Goal: Task Accomplishment & Management: Complete application form

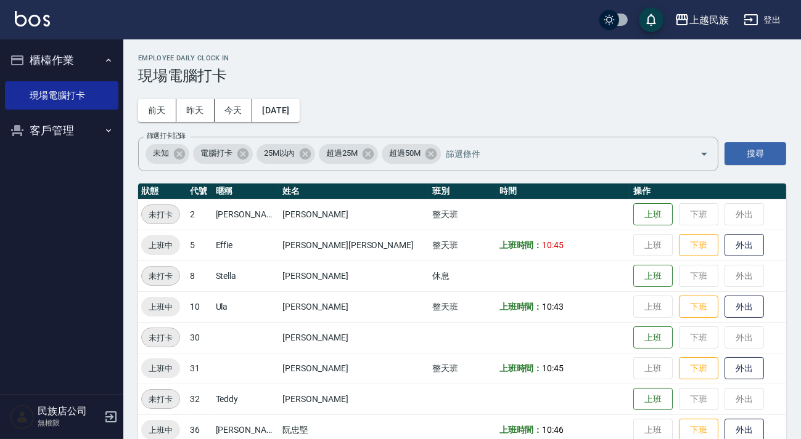
click at [771, 23] on button "登出" at bounding box center [761, 20] width 47 height 23
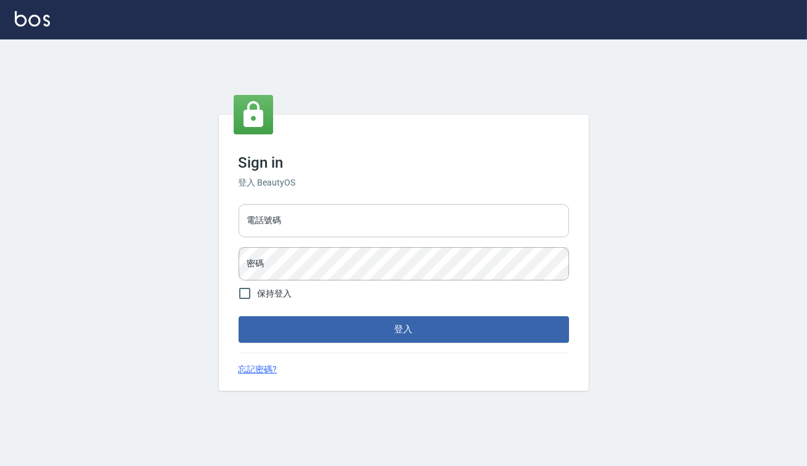
click at [347, 219] on input "電話號碼" at bounding box center [404, 220] width 330 height 33
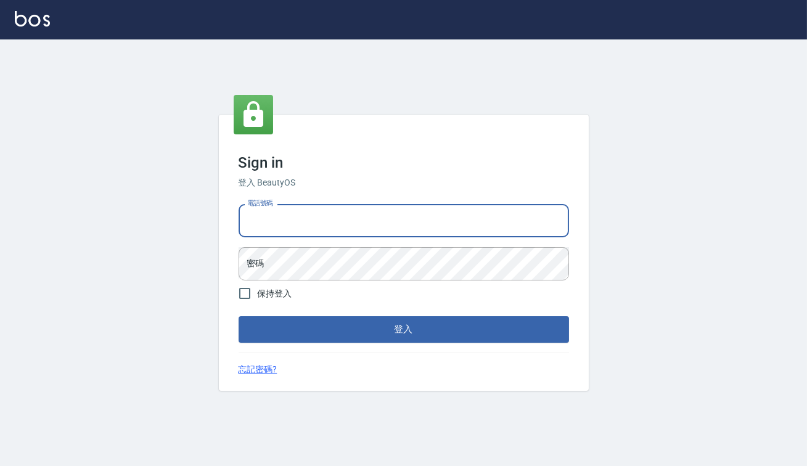
type input "0938917261"
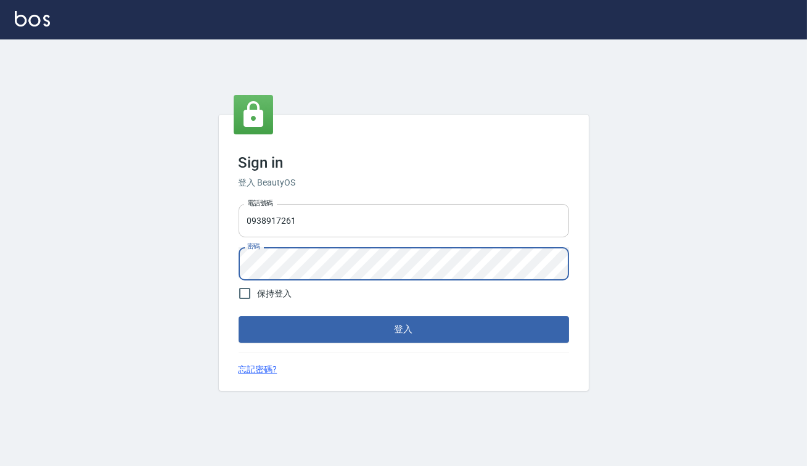
click at [239, 316] on button "登入" at bounding box center [404, 329] width 330 height 26
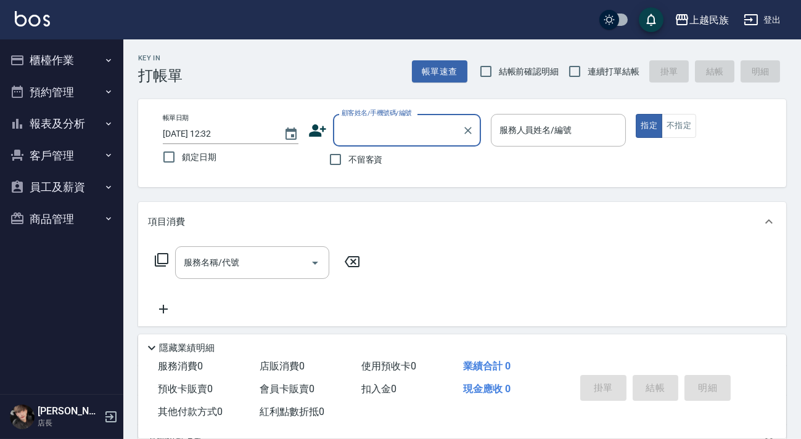
click at [351, 134] on input "顧客姓名/手機號碼/編號" at bounding box center [397, 131] width 118 height 22
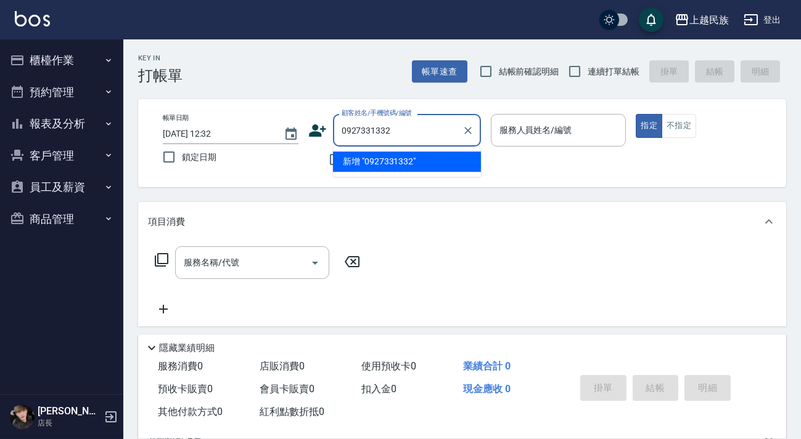
click at [348, 163] on li "新增 "0927331332"" at bounding box center [407, 162] width 148 height 20
type input "0927331332"
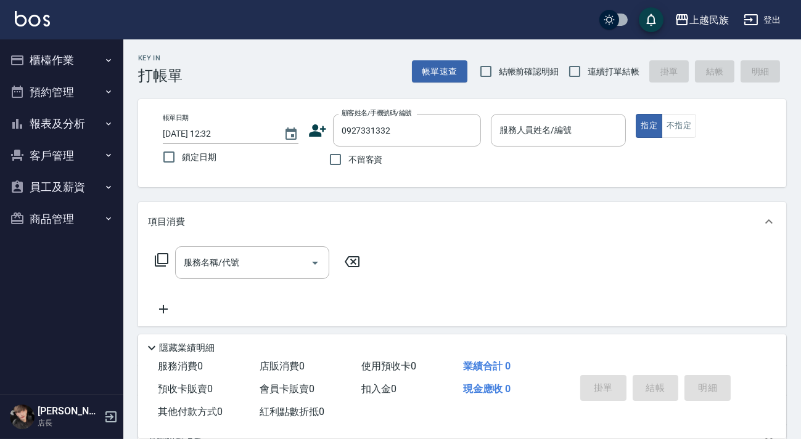
click at [314, 129] on icon at bounding box center [317, 131] width 17 height 12
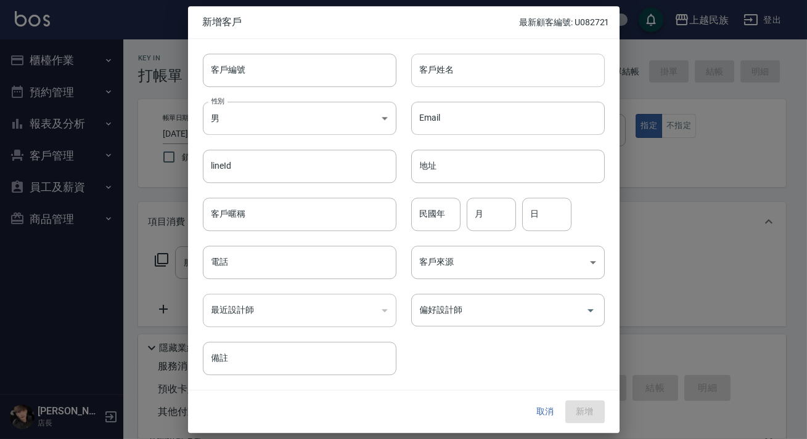
type input "0927331332"
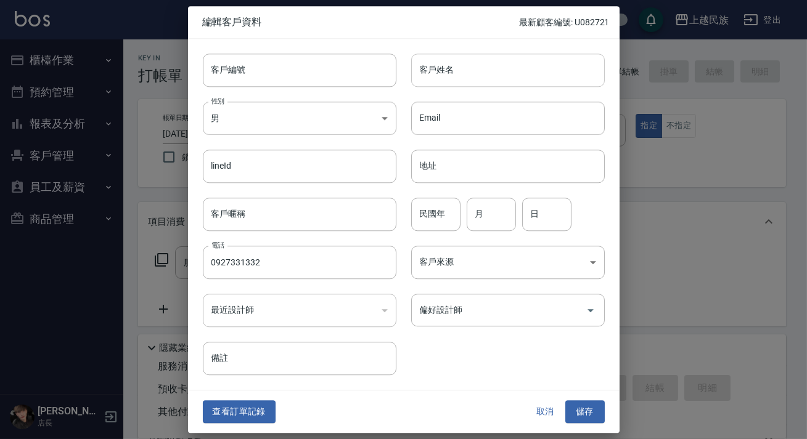
click at [495, 76] on input "客戶姓名" at bounding box center [508, 70] width 194 height 33
type input "5"
type input "[PERSON_NAME]"
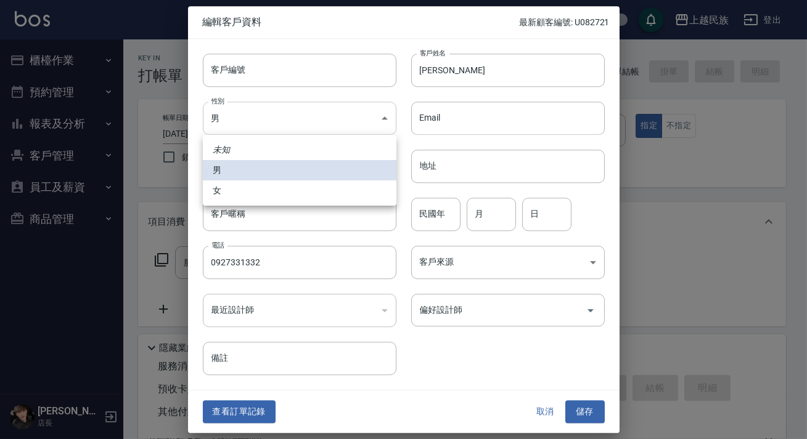
click at [306, 104] on body "上越民族 登出 櫃檯作業 打帳單 帳單列表 現金收支登錄 材料自購登錄 每日結帳 排班表 現場電腦打卡 預約管理 預約管理 單日預約紀錄 單週預約紀錄 報表及…" at bounding box center [403, 300] width 807 height 600
click at [294, 179] on li "男" at bounding box center [300, 170] width 194 height 20
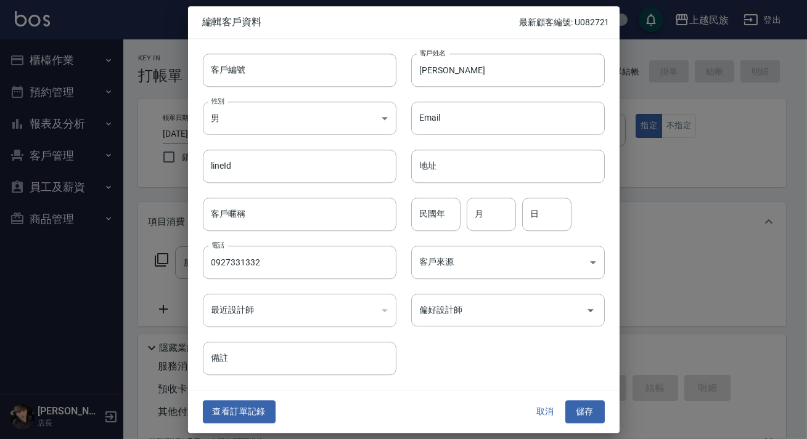
click at [289, 185] on div "客戶暱稱 客戶暱稱" at bounding box center [292, 207] width 208 height 48
click at [293, 126] on body "上越民族 登出 櫃檯作業 打帳單 帳單列表 現金收支登錄 材料自購登錄 每日結帳 排班表 現場電腦打卡 預約管理 預約管理 單日預約紀錄 單週預約紀錄 報表及…" at bounding box center [403, 300] width 807 height 600
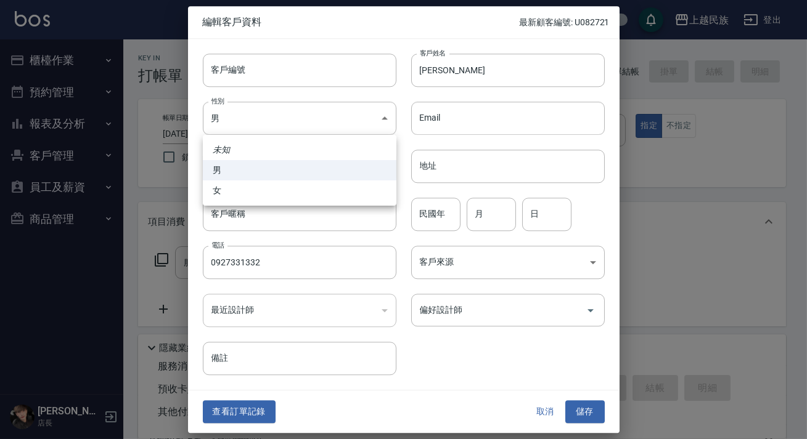
click at [285, 187] on li "女" at bounding box center [300, 191] width 194 height 20
type input "[DEMOGRAPHIC_DATA]"
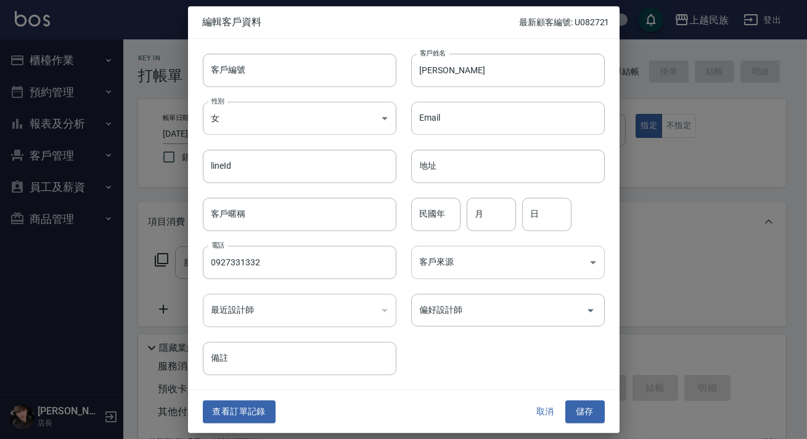
click at [470, 269] on body "上越民族 登出 櫃檯作業 打帳單 帳單列表 現金收支登錄 材料自購登錄 每日結帳 排班表 現場電腦打卡 預約管理 預約管理 單日預約紀錄 單週預約紀錄 報表及…" at bounding box center [403, 300] width 807 height 600
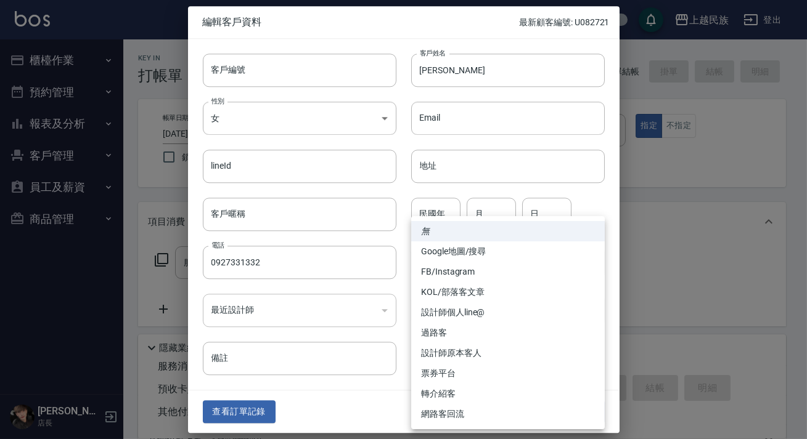
click at [482, 277] on li "FB/Instagram" at bounding box center [508, 272] width 194 height 20
type input "FB/Instagram"
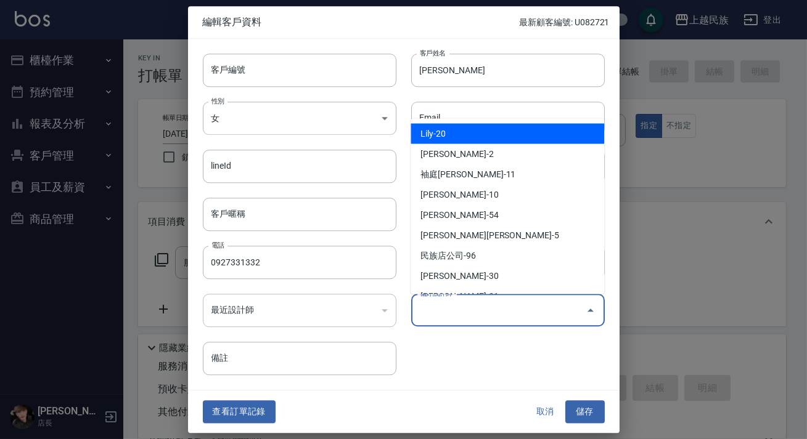
click at [474, 310] on input "偏好設計師" at bounding box center [499, 311] width 164 height 22
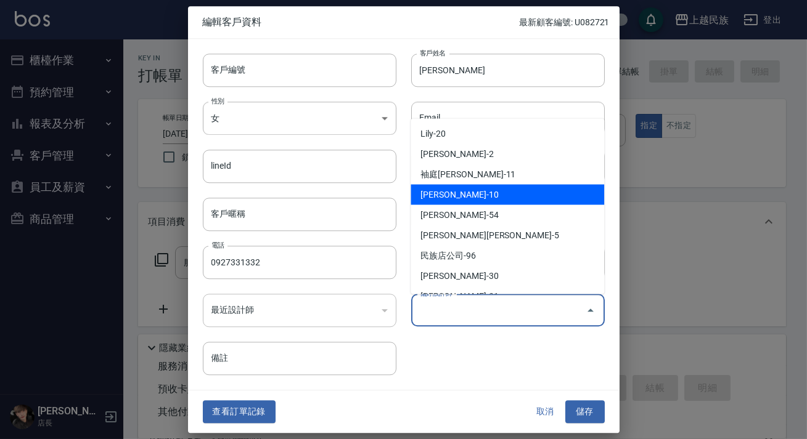
click at [461, 191] on li "[PERSON_NAME]-10" at bounding box center [507, 194] width 194 height 20
type input "[PERSON_NAME]"
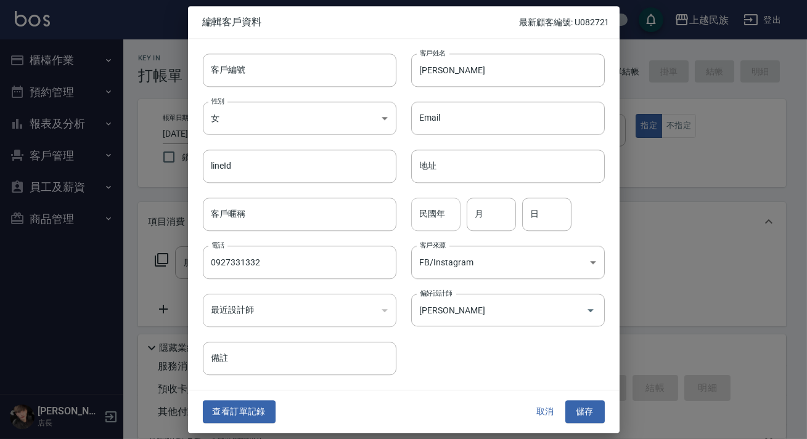
drag, startPoint x: 447, startPoint y: 195, endPoint x: 444, endPoint y: 210, distance: 14.7
click at [445, 203] on div "民國年 民國年 月 月 日 日" at bounding box center [500, 207] width 208 height 48
click at [444, 210] on input "民國年" at bounding box center [435, 214] width 49 height 33
type input "61"
type input "8"
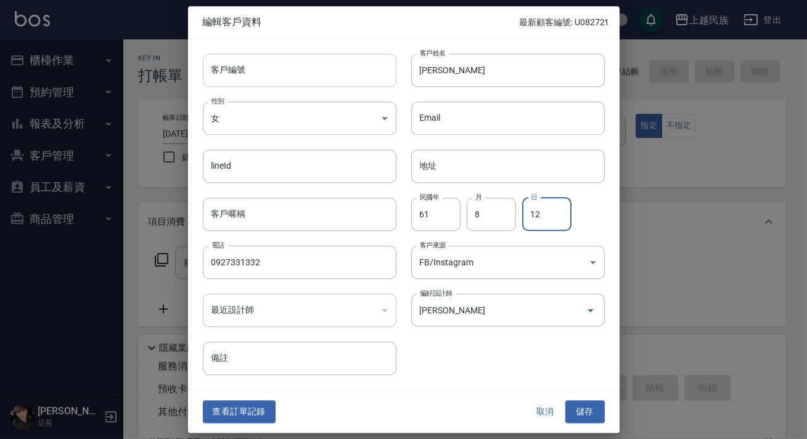
type input "12"
click at [264, 78] on input "客戶編號" at bounding box center [300, 70] width 194 height 33
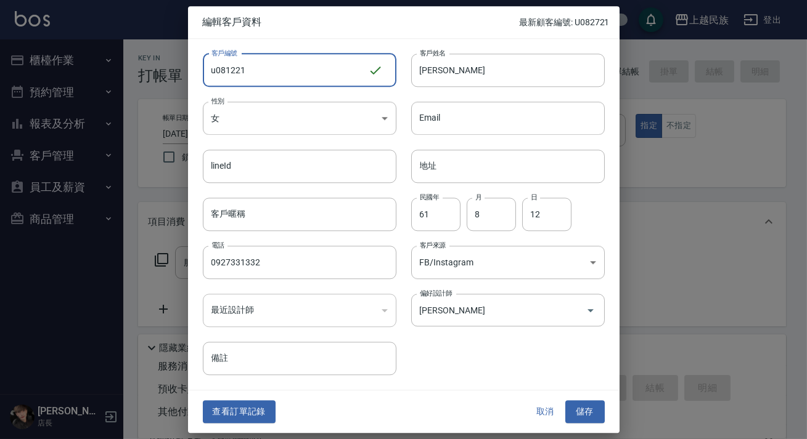
click at [217, 75] on input "u081221" at bounding box center [285, 70] width 165 height 33
type input "U081221"
click at [589, 410] on button "儲存" at bounding box center [584, 412] width 39 height 23
